Goal: Transaction & Acquisition: Purchase product/service

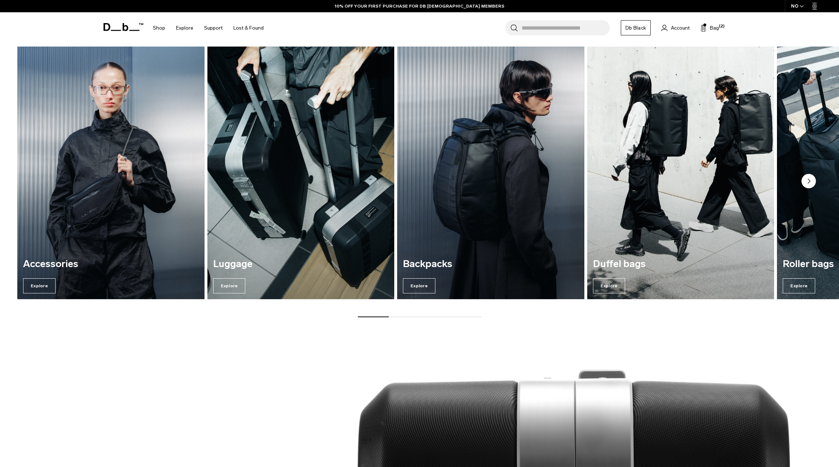
scroll to position [481, 0]
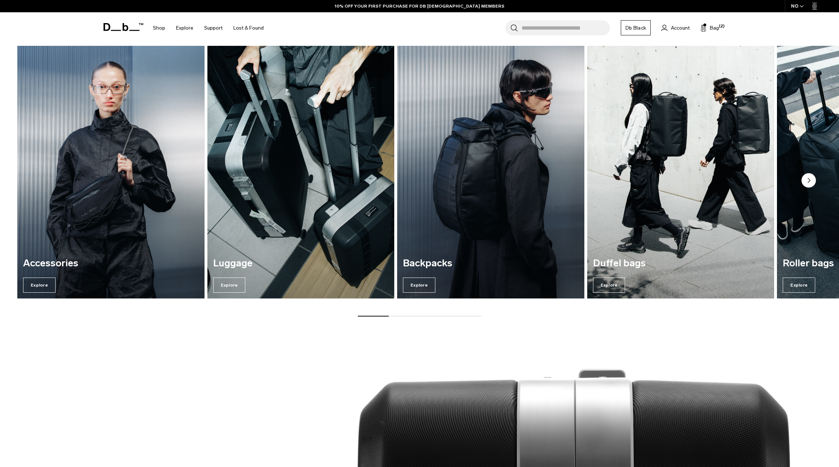
click at [719, 27] on div "Search for Bags, Luggage... Search Close Trending Products All Products Hugger …" at bounding box center [503, 27] width 469 height 31
click at [713, 31] on span "Bag" at bounding box center [714, 28] width 9 height 8
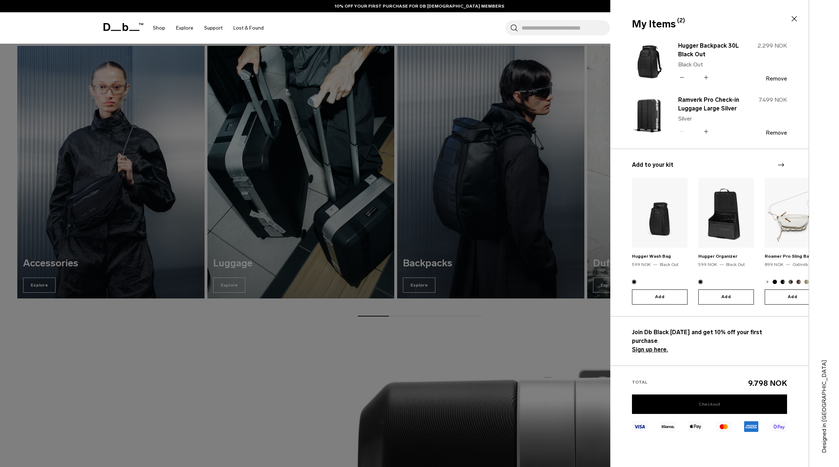
click at [698, 400] on link "Checkout" at bounding box center [709, 403] width 155 height 19
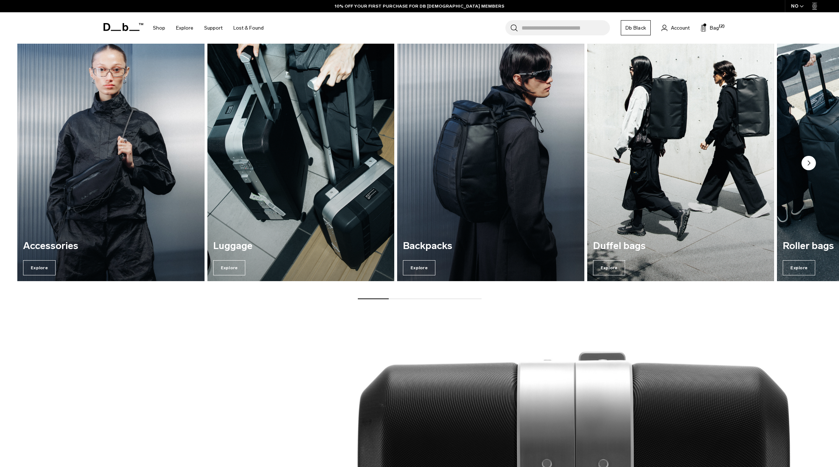
scroll to position [690, 0]
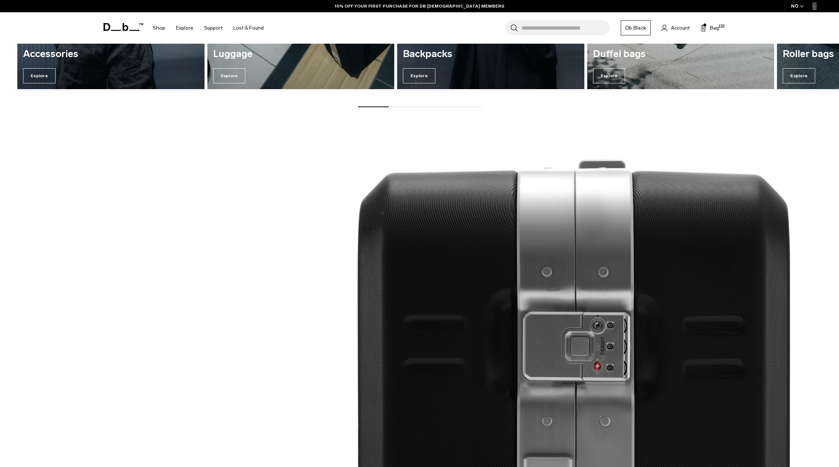
click at [796, 7] on div "NO" at bounding box center [797, 6] width 25 height 12
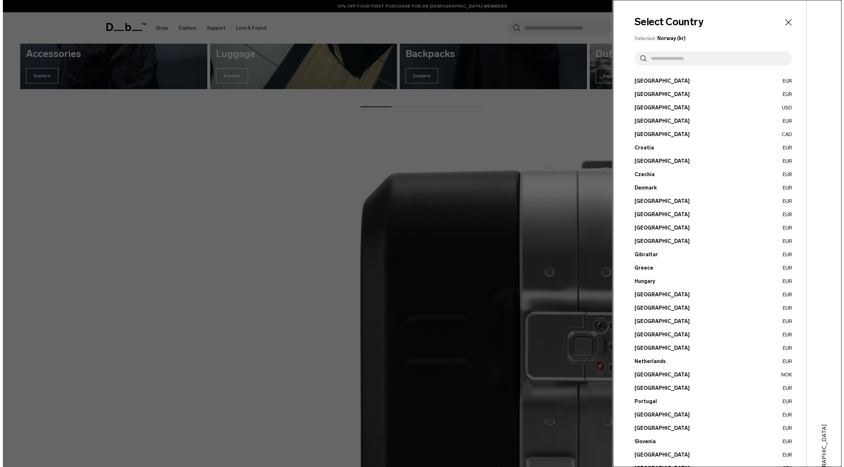
scroll to position [693, 0]
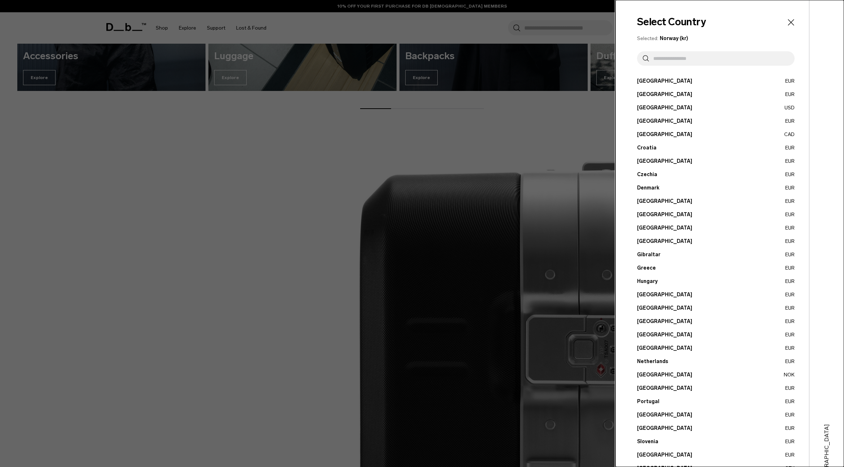
click at [650, 188] on button "Denmark EUR" at bounding box center [716, 188] width 158 height 8
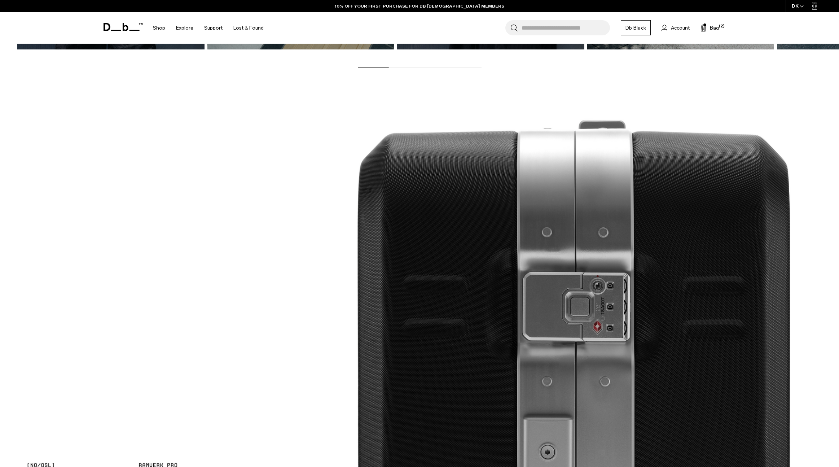
scroll to position [732, 0]
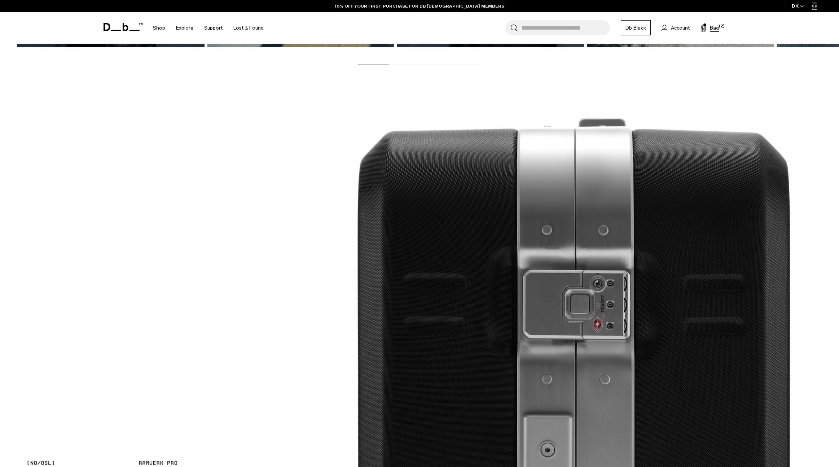
click at [718, 28] on span "Bag" at bounding box center [714, 28] width 9 height 8
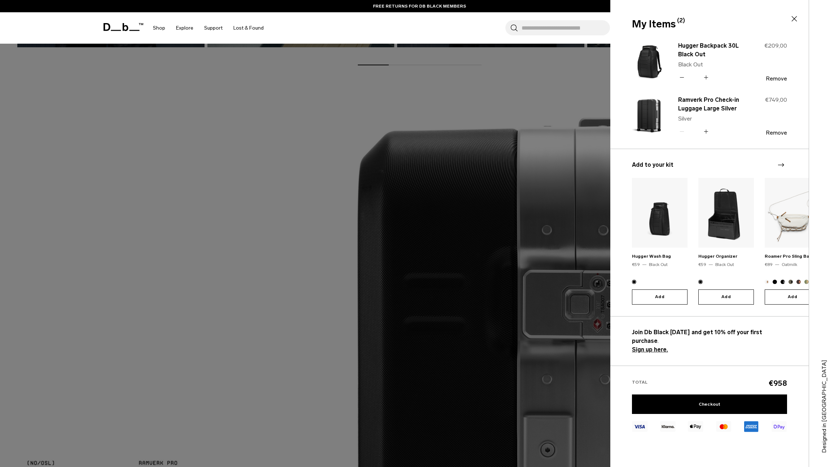
drag, startPoint x: 776, startPoint y: 134, endPoint x: 775, endPoint y: 101, distance: 32.8
click at [776, 134] on button "Remove" at bounding box center [776, 132] width 21 height 6
click at [771, 78] on button "Remove" at bounding box center [776, 78] width 21 height 6
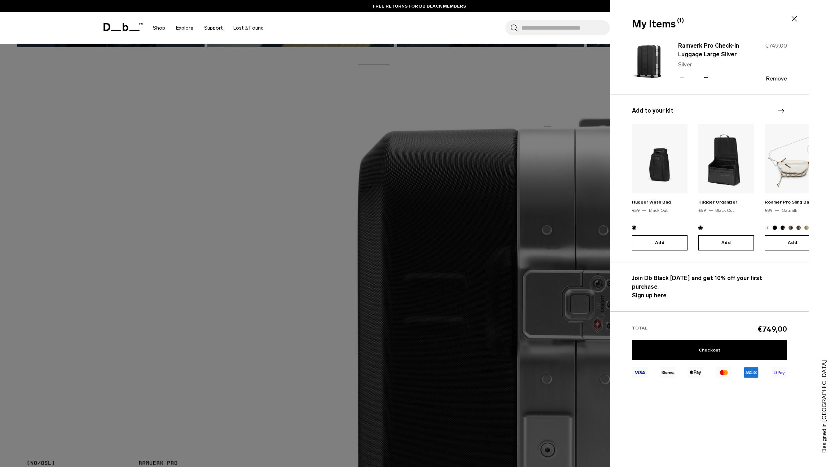
click at [787, 79] on div "Ramverk Pro Check-in Luggage Large Silver Silver Quantity - * + €749,00 Remove" at bounding box center [709, 67] width 198 height 54
click at [783, 80] on button "Remove" at bounding box center [776, 78] width 21 height 6
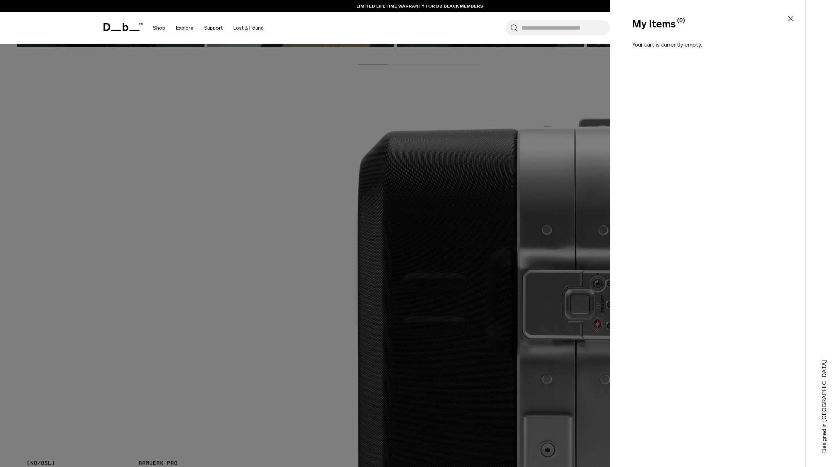
click at [348, 162] on div at bounding box center [419, 233] width 839 height 467
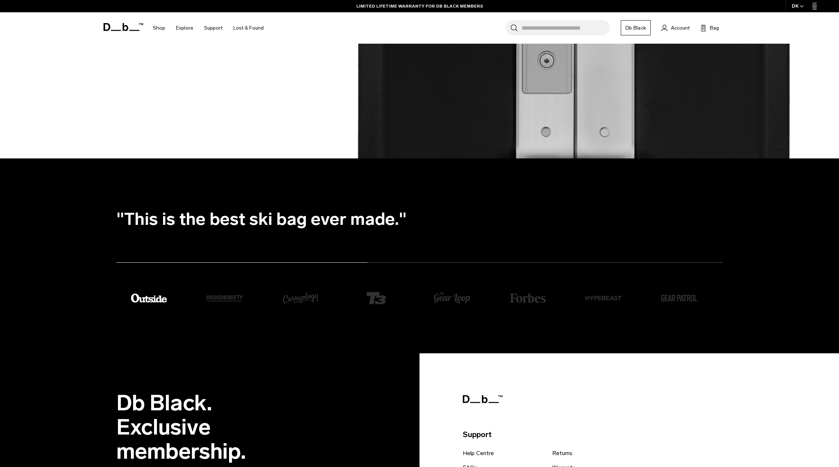
scroll to position [1651, 0]
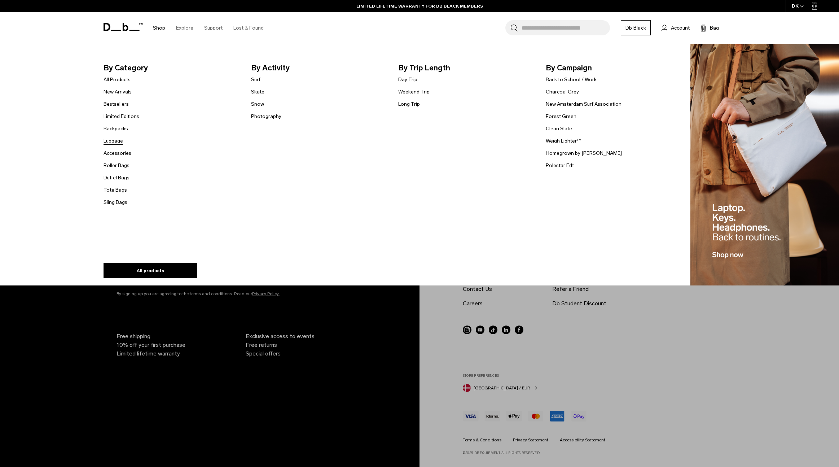
click at [117, 140] on link "Luggage" at bounding box center [113, 141] width 19 height 8
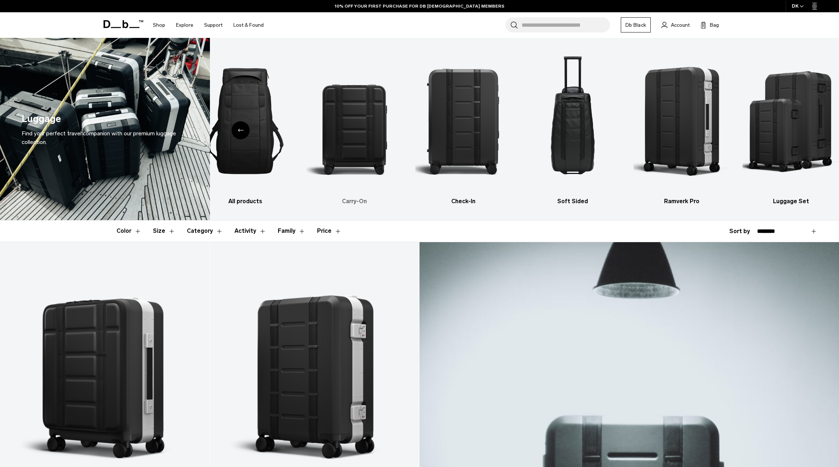
click at [370, 145] on img "2 / 6" at bounding box center [354, 121] width 97 height 145
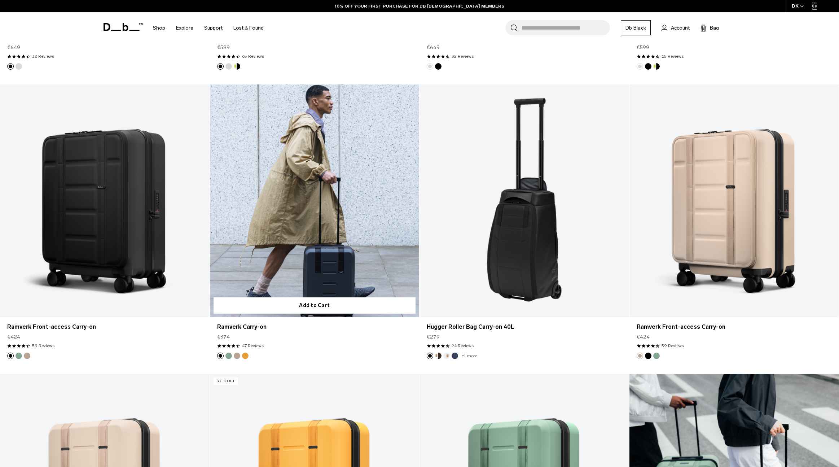
scroll to position [453, 0]
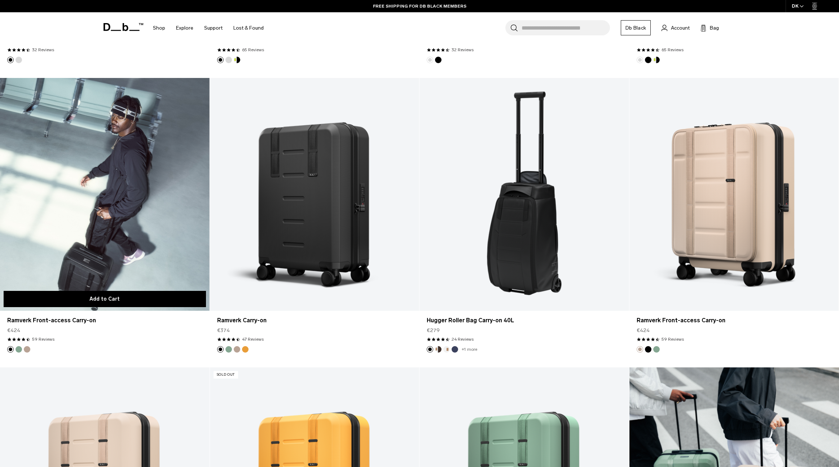
click at [136, 292] on button "Add to Cart" at bounding box center [105, 299] width 202 height 16
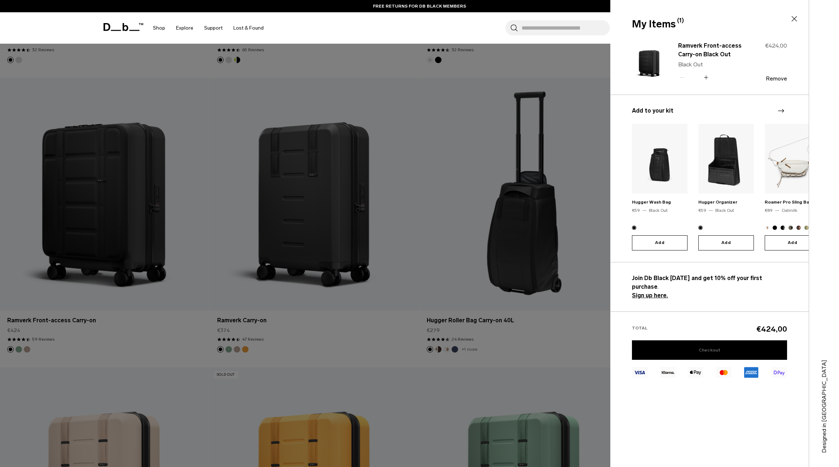
click at [725, 342] on link "Checkout" at bounding box center [709, 349] width 155 height 19
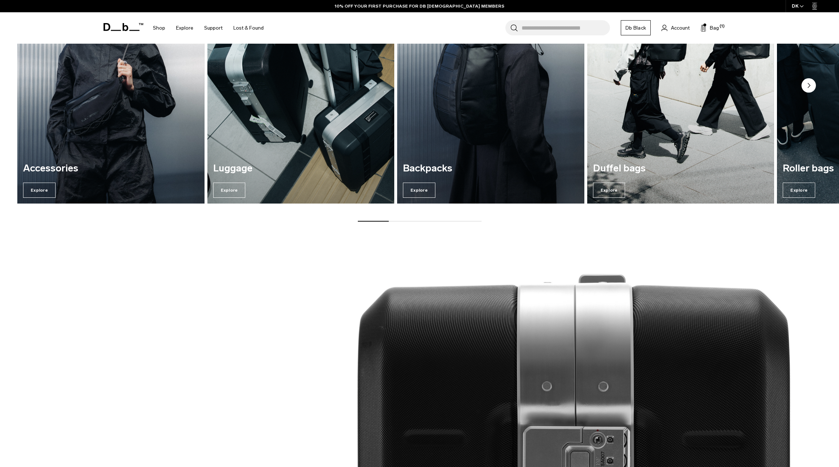
scroll to position [621, 0]
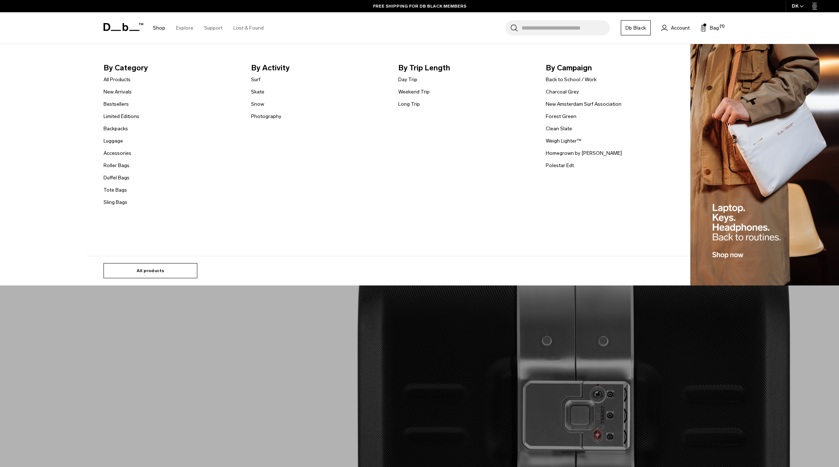
click at [163, 269] on link "All products" at bounding box center [151, 270] width 94 height 15
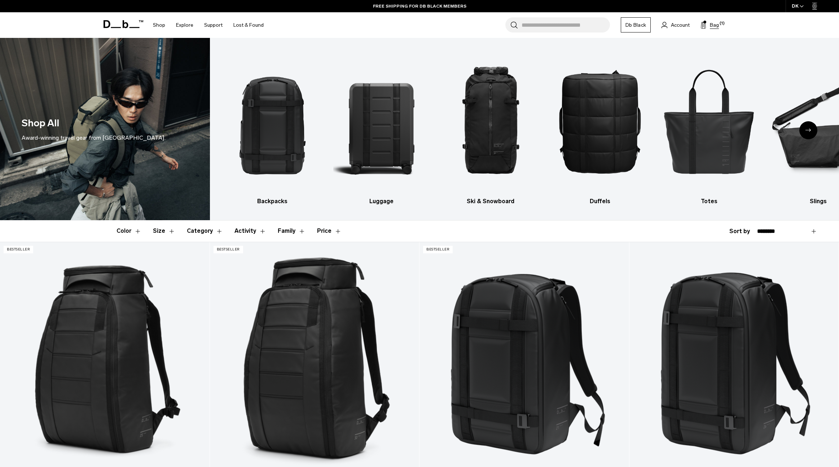
click at [713, 25] on span "Bag" at bounding box center [714, 25] width 9 height 8
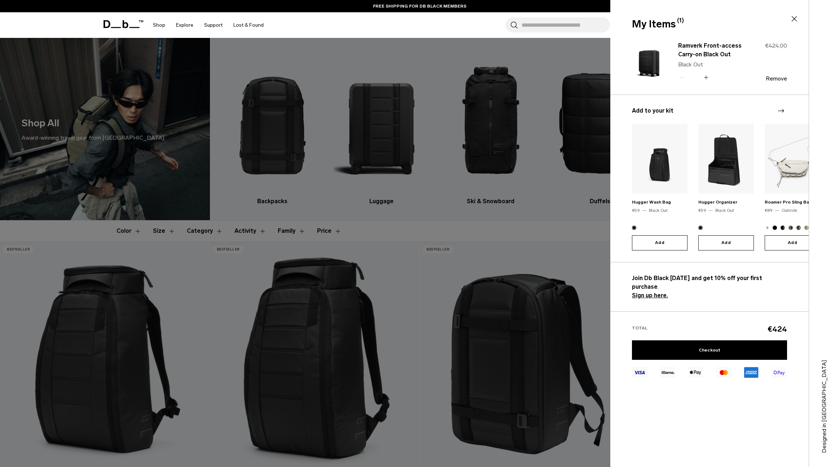
click at [672, 352] on div "Checkout" at bounding box center [709, 350] width 155 height 21
click at [672, 347] on link "Checkout" at bounding box center [709, 349] width 155 height 19
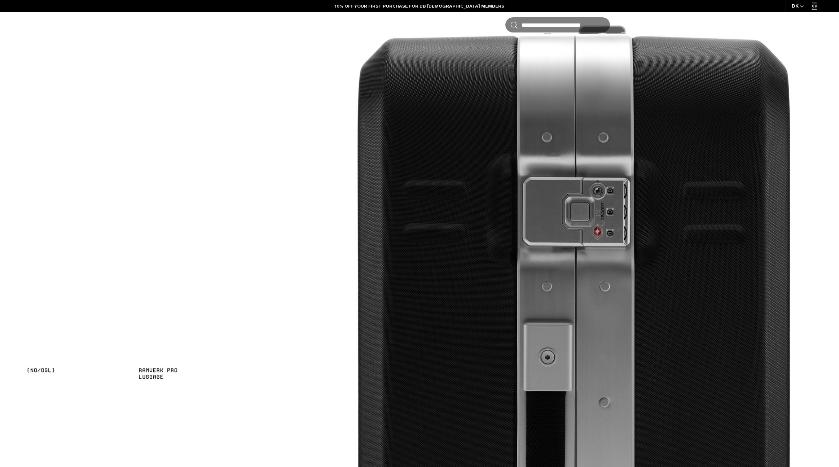
scroll to position [822, 0]
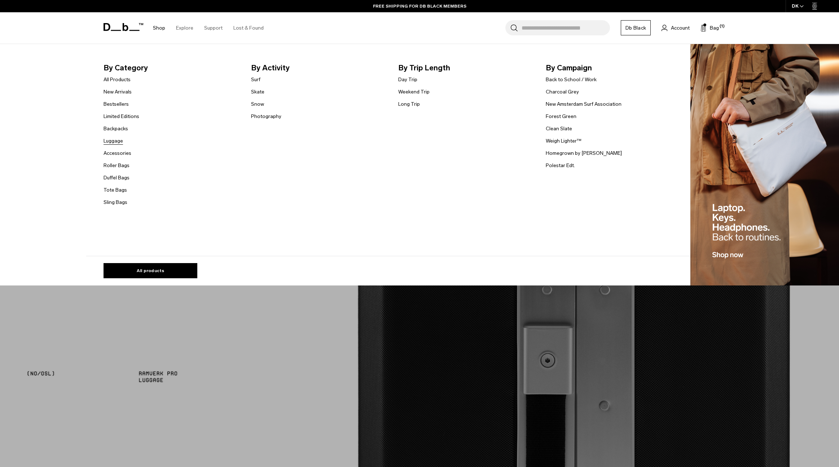
click at [115, 144] on link "Luggage" at bounding box center [113, 141] width 19 height 8
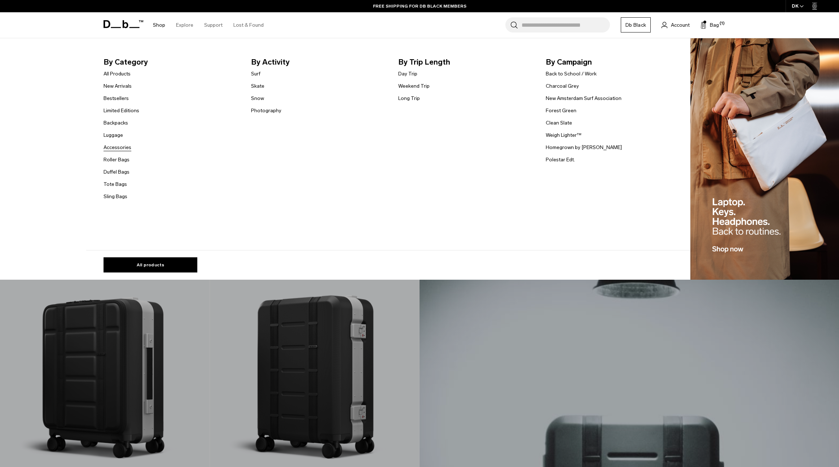
click at [121, 147] on link "Accessories" at bounding box center [118, 148] width 28 height 8
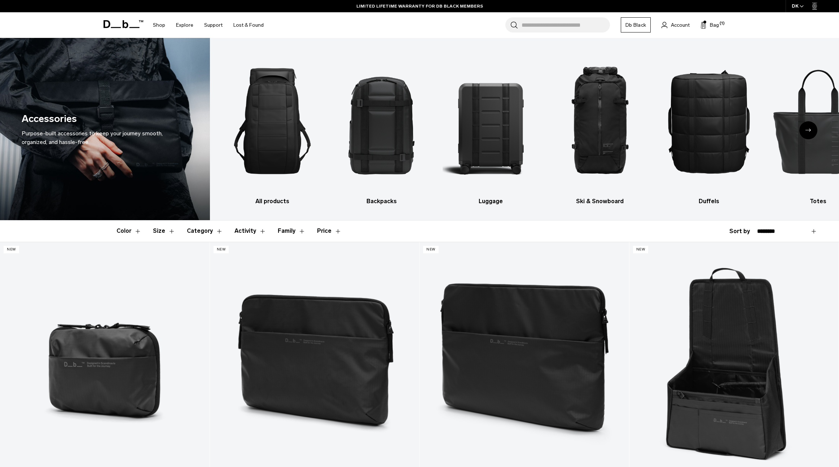
click at [797, 6] on div "DK" at bounding box center [798, 6] width 25 height 12
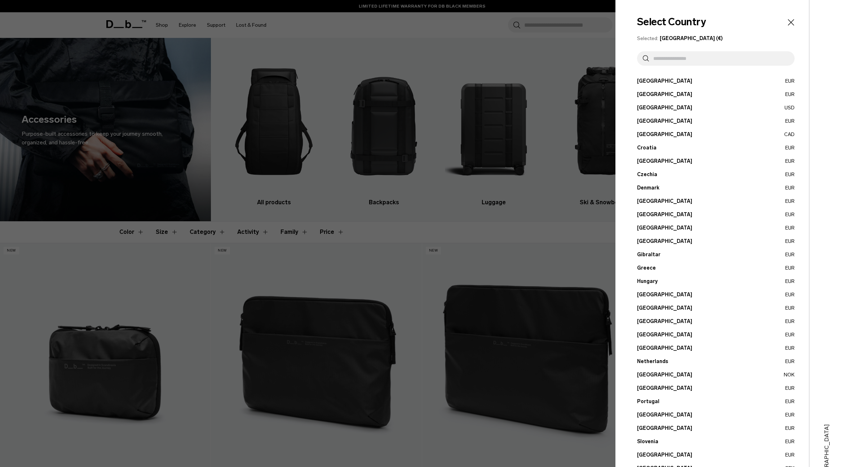
click at [649, 160] on button "Cyprus EUR" at bounding box center [716, 161] width 158 height 8
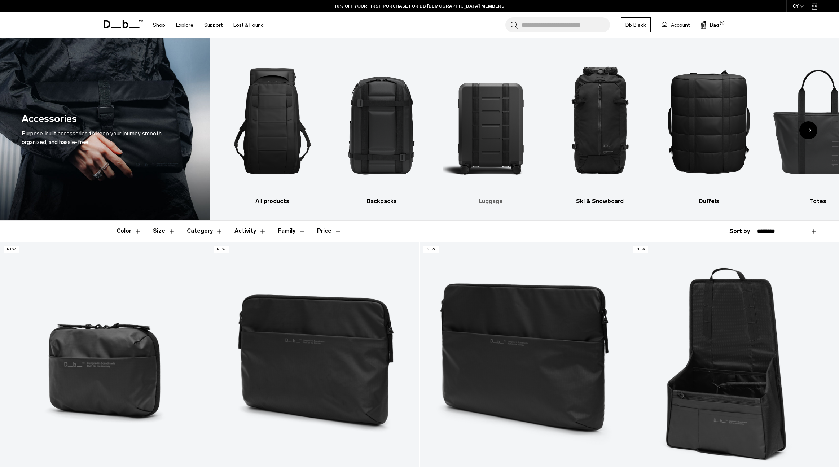
click at [482, 139] on img "3 / 10" at bounding box center [491, 121] width 97 height 145
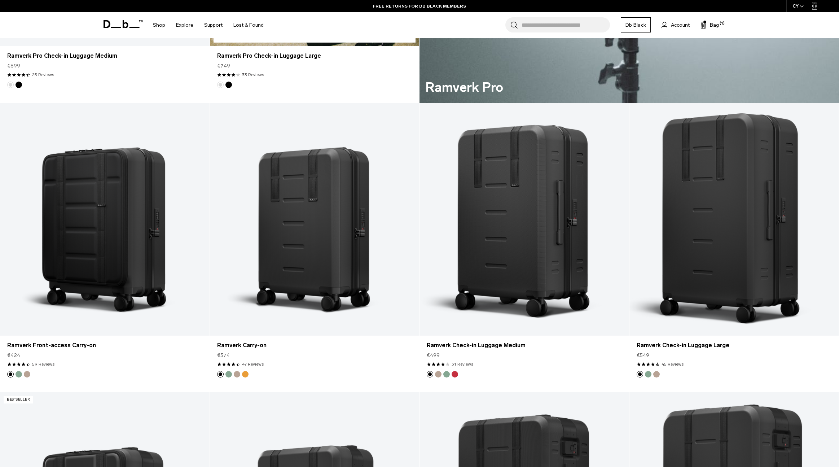
scroll to position [718, 0]
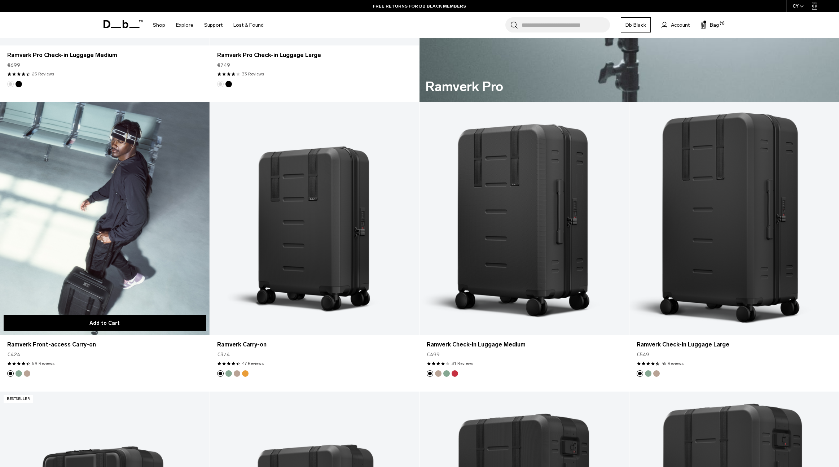
click at [108, 325] on button "Add to Cart" at bounding box center [105, 323] width 202 height 16
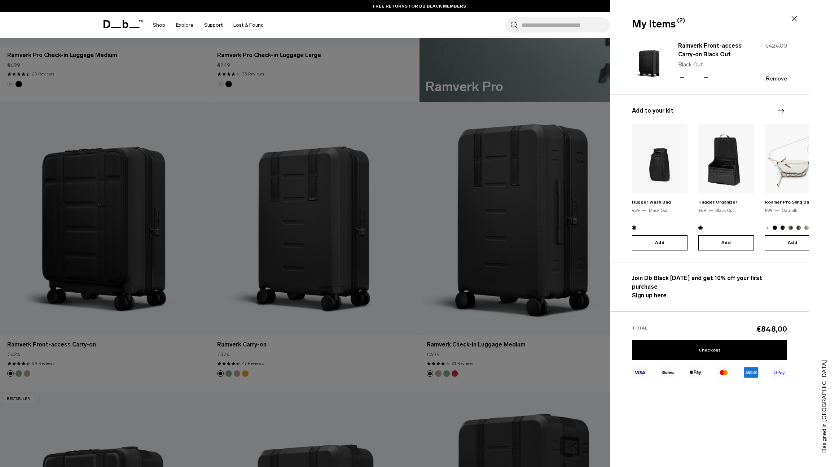
click at [681, 76] on icon at bounding box center [681, 77] width 7 height 10
click at [684, 340] on link "Checkout" at bounding box center [709, 349] width 155 height 19
